Goal: Information Seeking & Learning: Learn about a topic

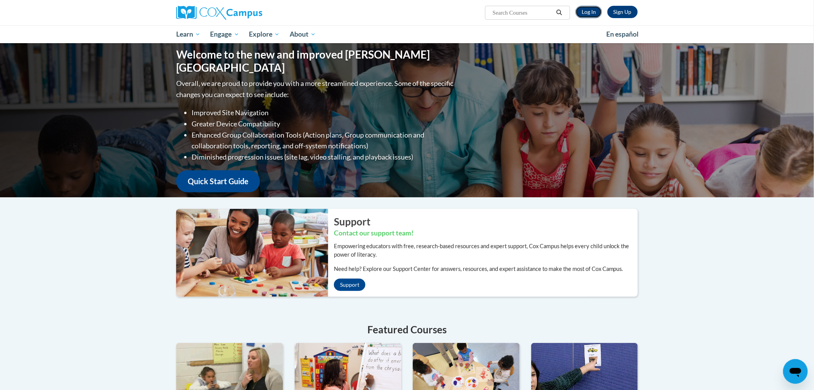
click at [596, 8] on link "Log In" at bounding box center [589, 12] width 27 height 12
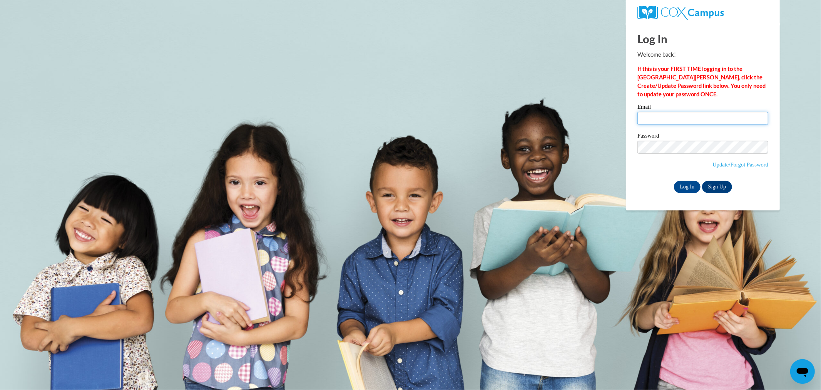
click at [658, 114] on input "Email" at bounding box center [702, 118] width 131 height 13
type input "stocka@collierschools.com"
click at [674, 181] on input "Log In" at bounding box center [687, 187] width 27 height 12
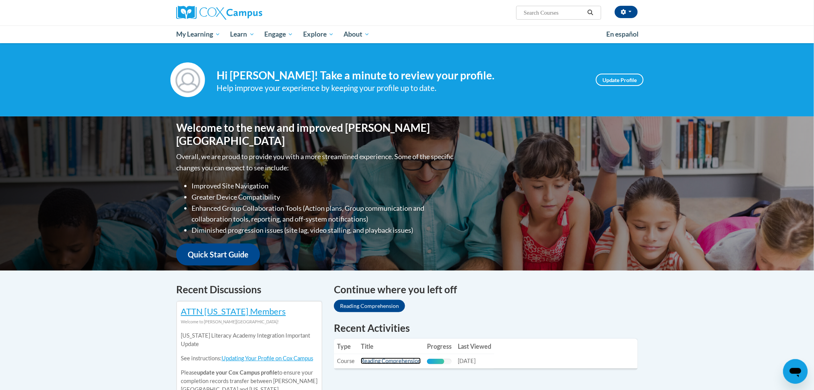
click at [393, 358] on link "Reading Comprehension" at bounding box center [391, 360] width 60 height 7
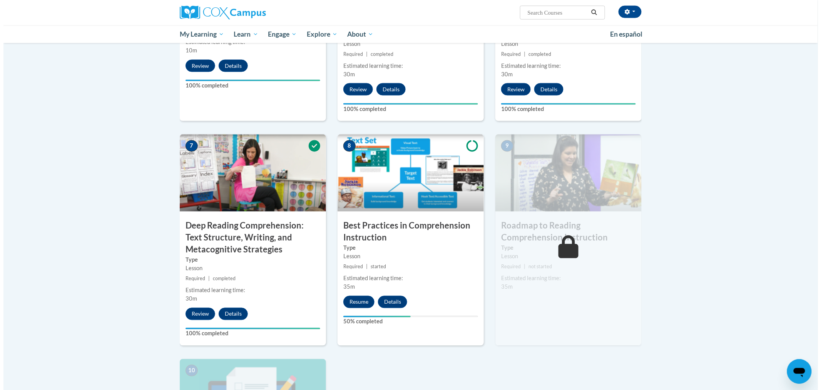
scroll to position [534, 0]
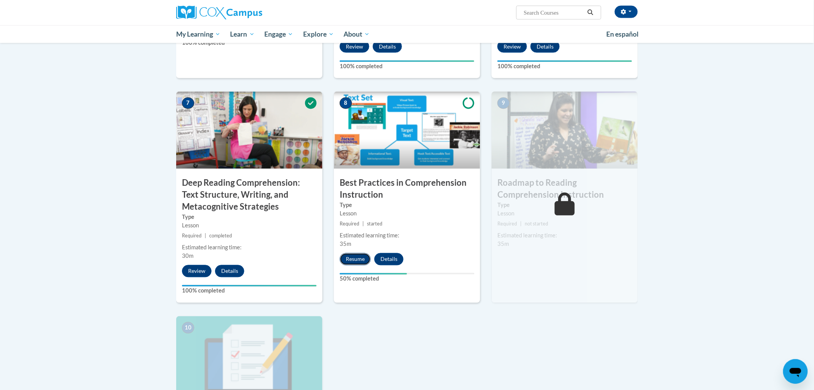
click at [351, 261] on button "Resume" at bounding box center [355, 259] width 31 height 12
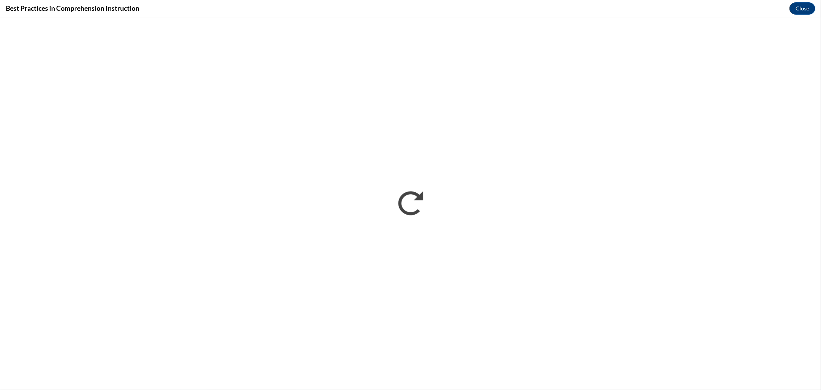
scroll to position [0, 0]
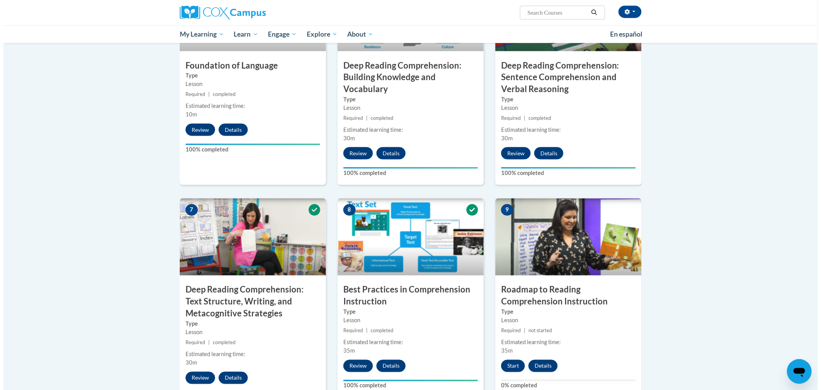
scroll to position [470, 0]
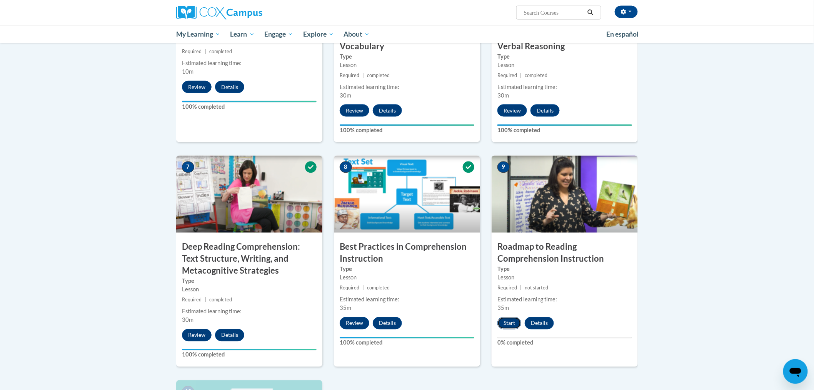
click at [510, 323] on button "Start" at bounding box center [510, 323] width 24 height 12
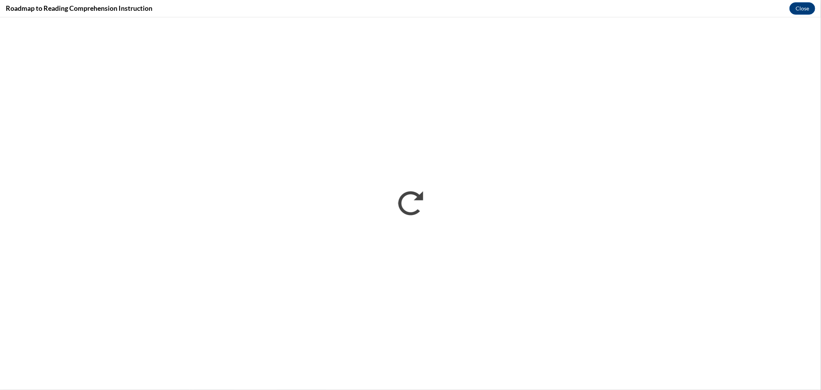
scroll to position [0, 0]
